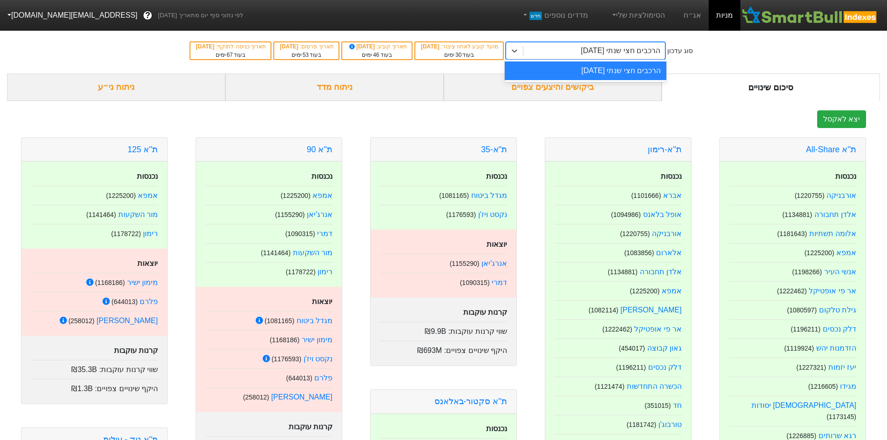
click at [632, 50] on div "הרכבים חצי שנתי [DATE]" at bounding box center [621, 50] width 80 height 11
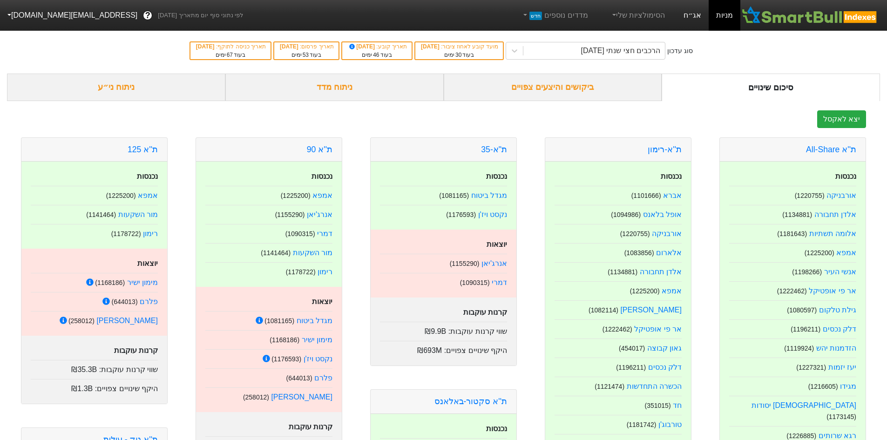
click at [688, 28] on link "אג״ח" at bounding box center [692, 15] width 33 height 31
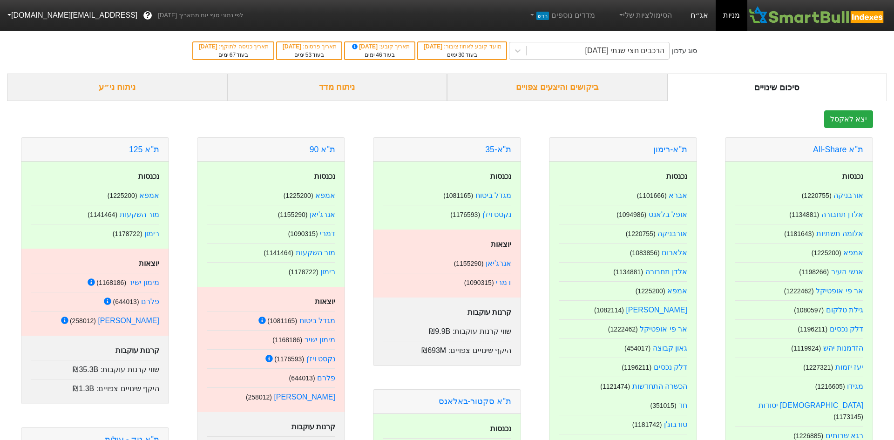
click at [691, 21] on link "אג״ח" at bounding box center [699, 15] width 33 height 31
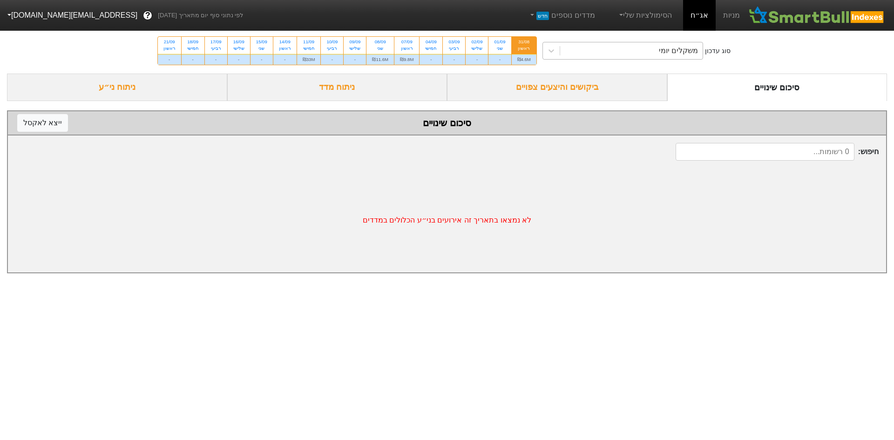
click at [658, 45] on div "משקלים יומי" at bounding box center [631, 50] width 143 height 17
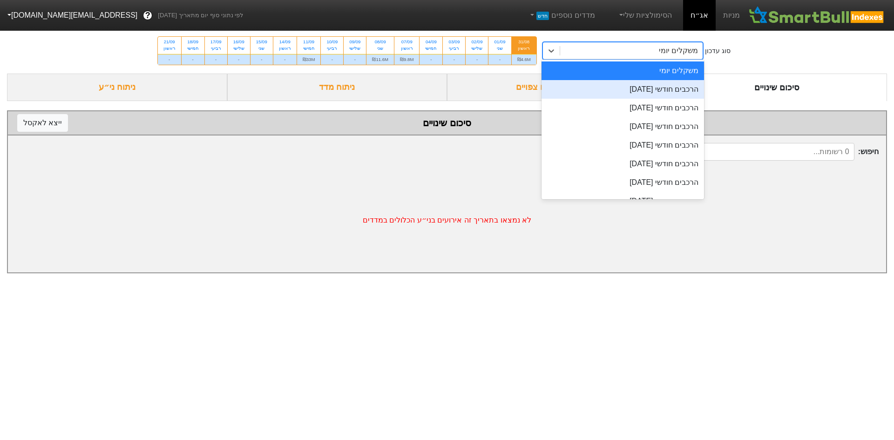
click at [653, 86] on div "הרכבים חודשי 29/09/2025" at bounding box center [622, 89] width 163 height 19
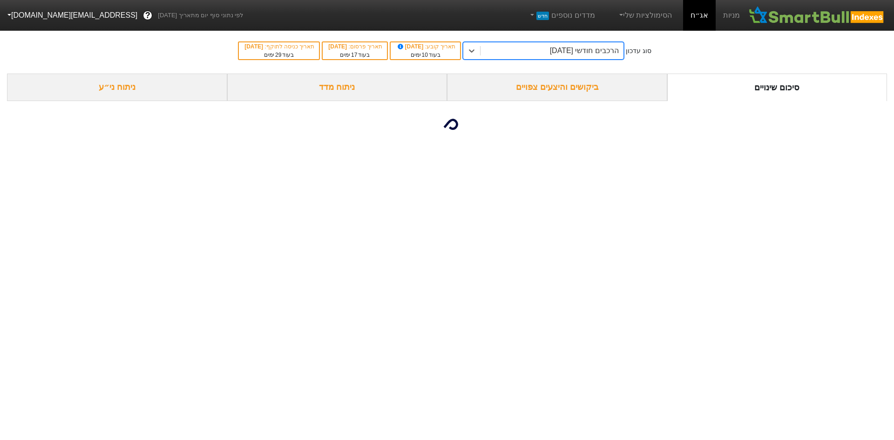
click at [542, 92] on div "ביקושים והיצעים צפויים" at bounding box center [557, 87] width 220 height 27
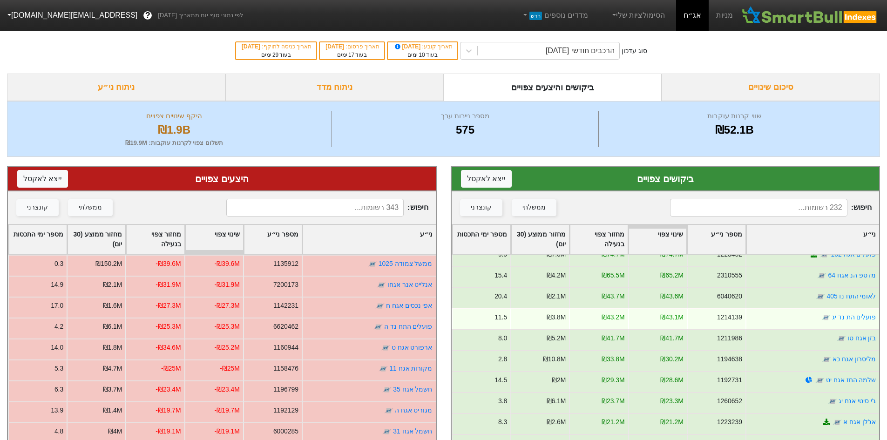
scroll to position [47, 0]
